Goal: Find specific page/section: Find specific page/section

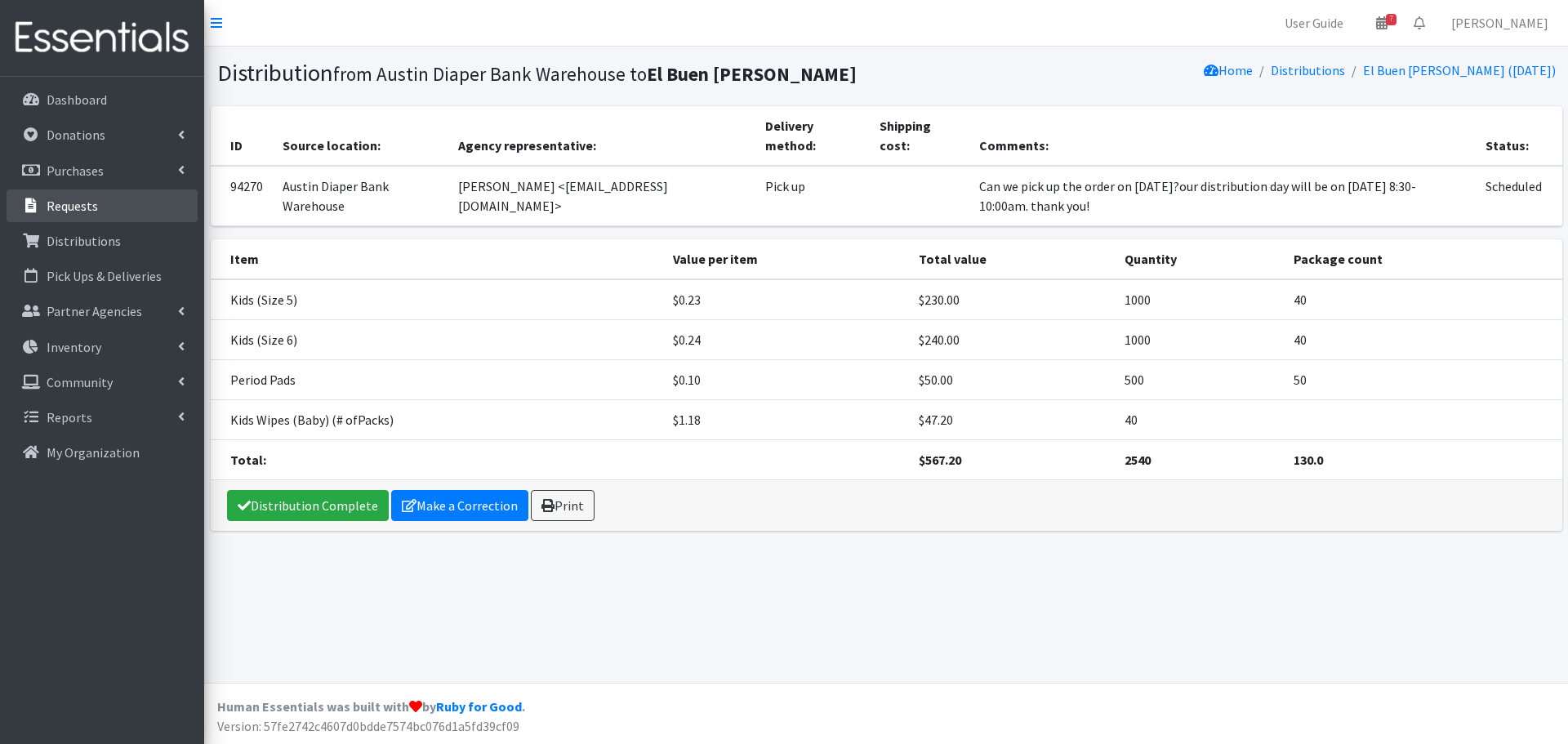
click at [88, 199] on p "Requests" at bounding box center [72, 205] width 52 height 16
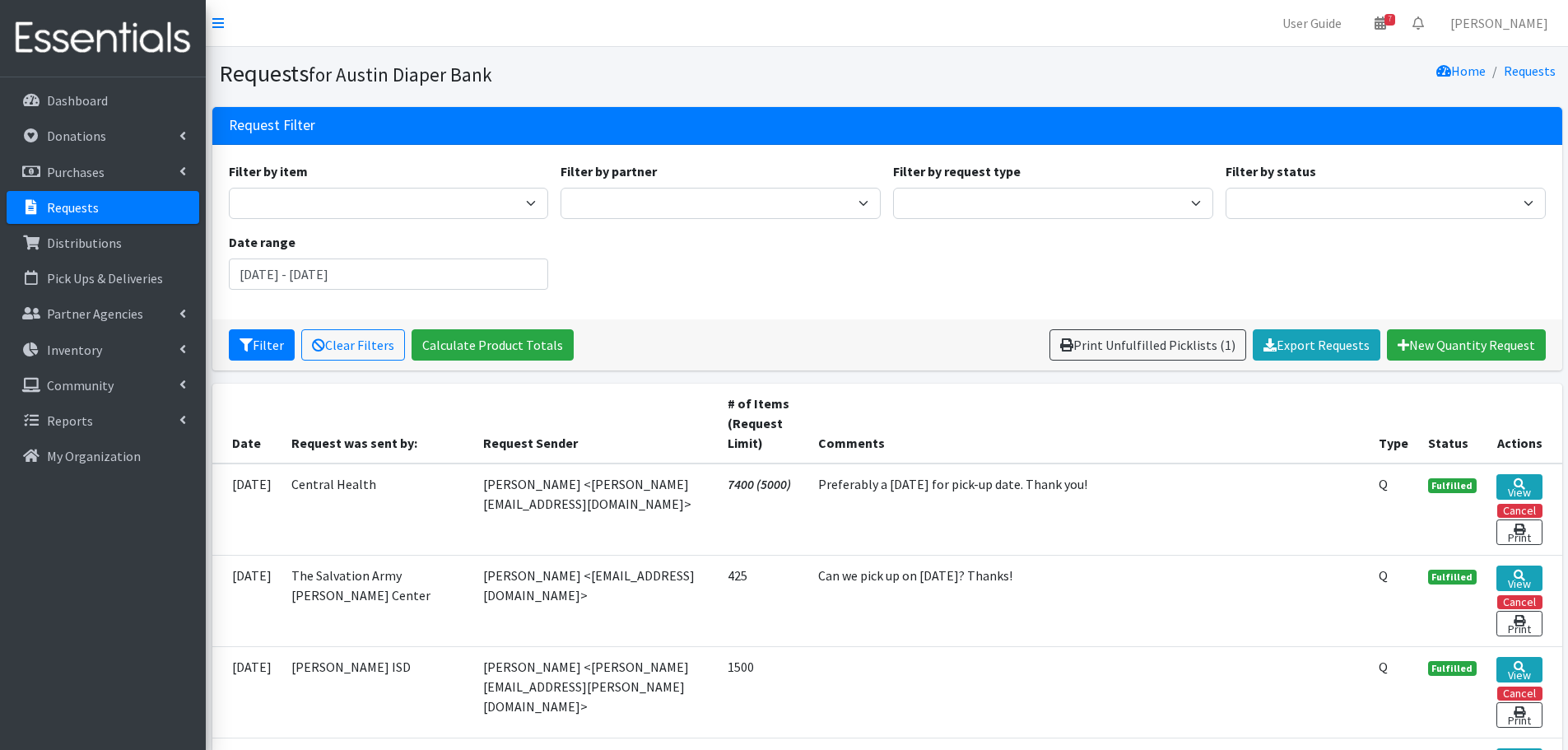
click at [89, 200] on p "Requests" at bounding box center [73, 207] width 52 height 17
